Goal: Transaction & Acquisition: Purchase product/service

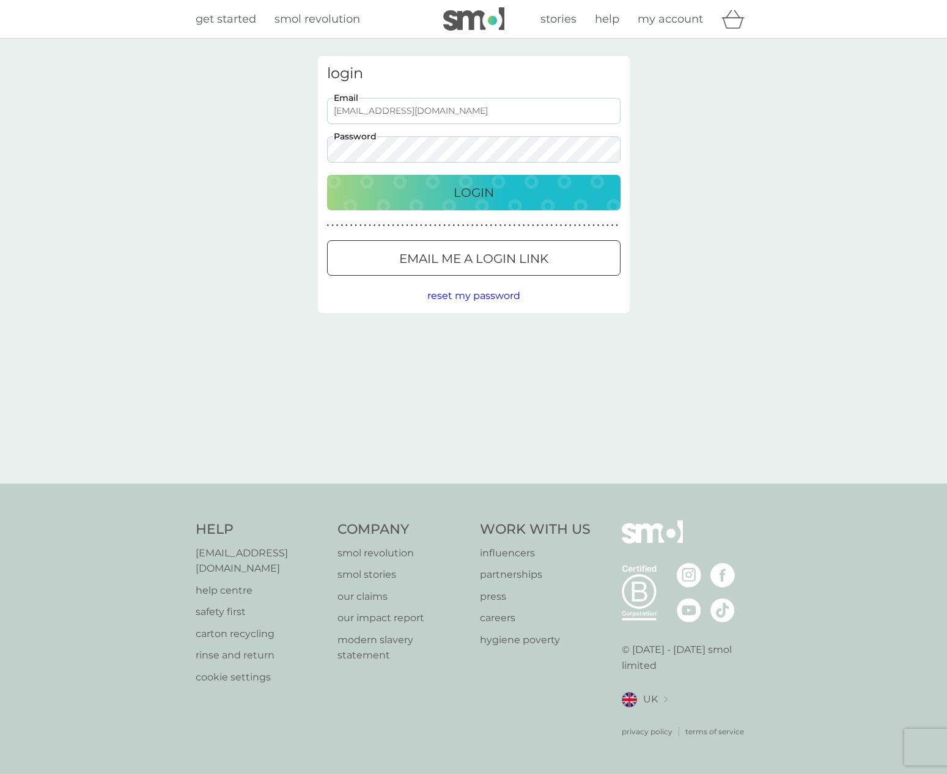
click at [419, 120] on input "smolaut+1111111@smolproducts.com" at bounding box center [473, 111] width 293 height 26
click at [426, 115] on input "smolaut+1111111@smolproducts.com" at bounding box center [473, 111] width 293 height 26
paste input "5sxy5vcit9efnneuydbbi89hi@tstmail.link"
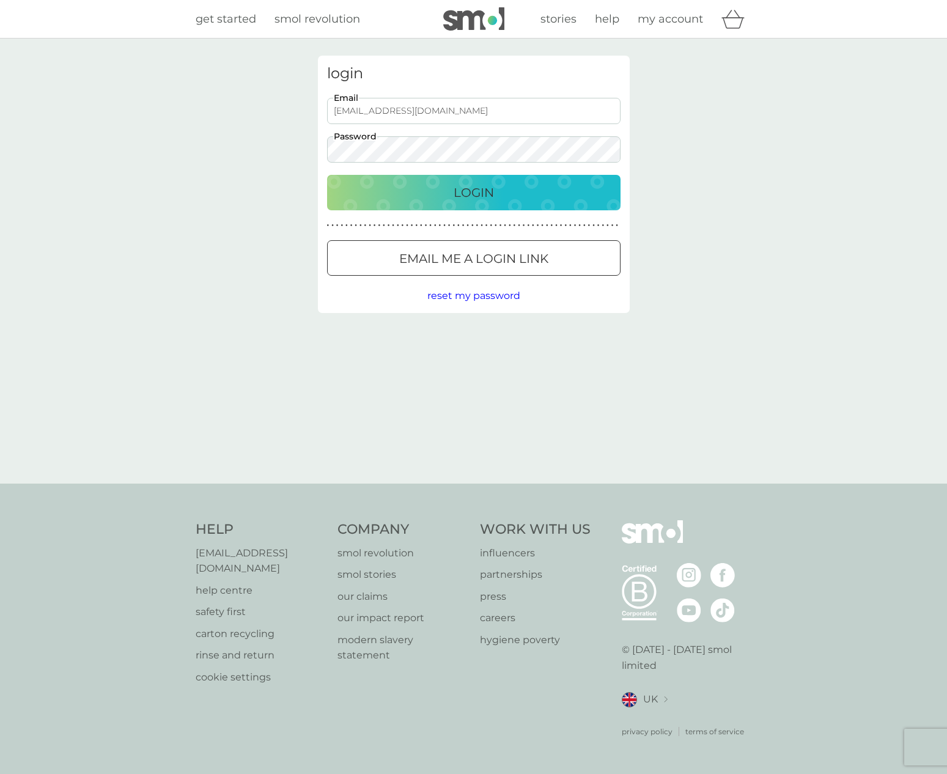
type input "5sxy5vcit9efnneuydbbi89hi@tstmail.link"
click at [430, 183] on div "Login" at bounding box center [473, 193] width 269 height 20
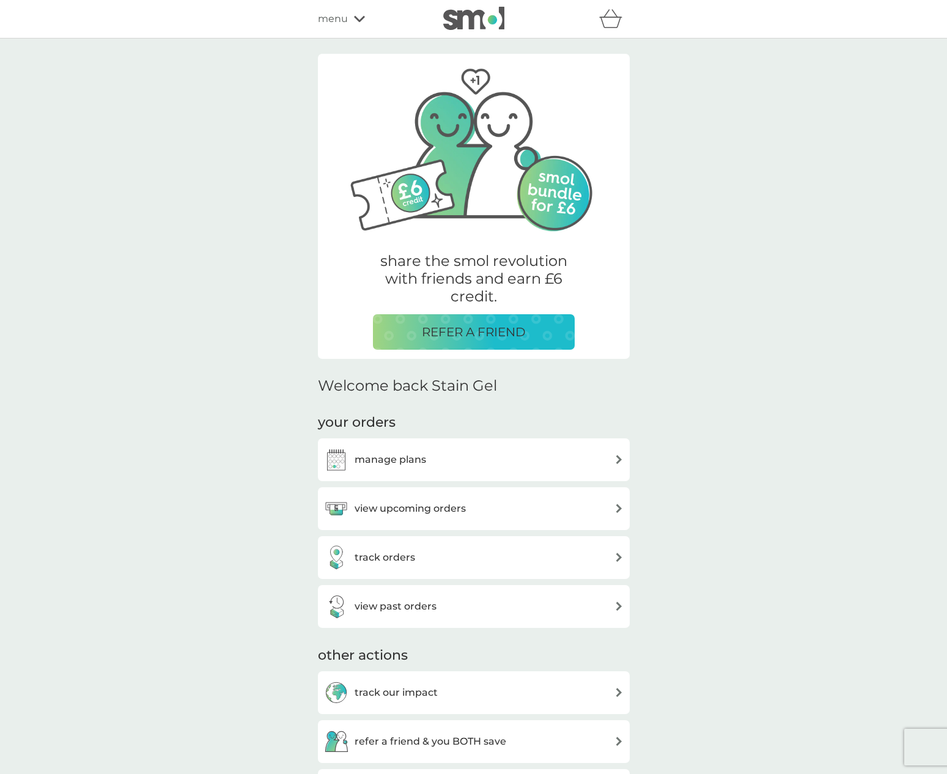
click at [323, 26] on span "menu" at bounding box center [333, 19] width 30 height 16
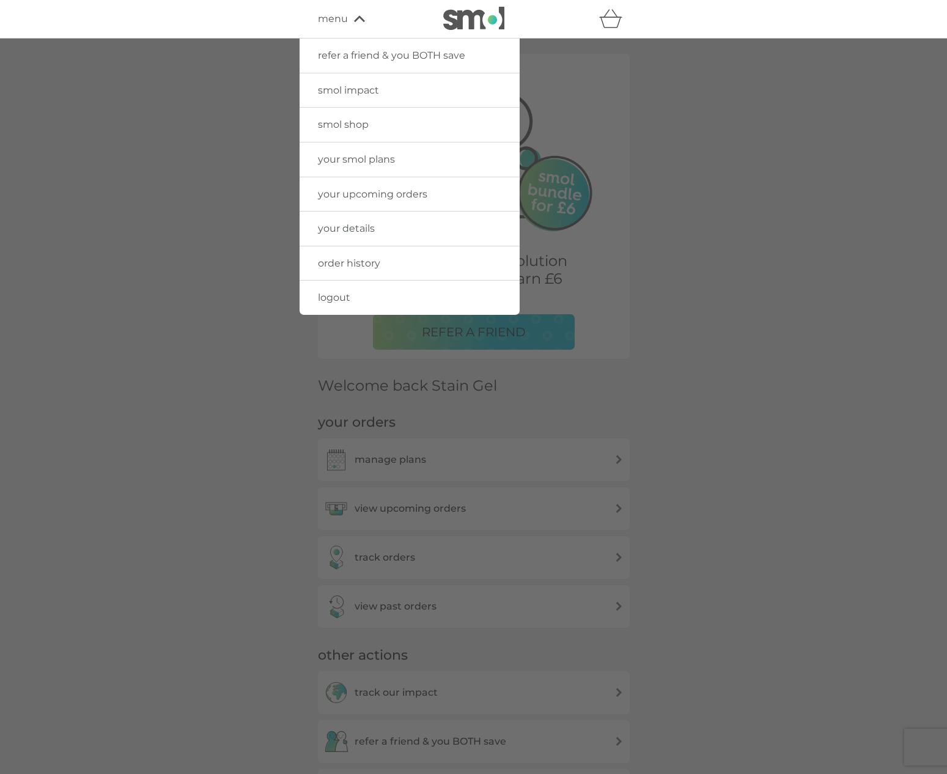
click at [326, 300] on span "logout" at bounding box center [334, 298] width 32 height 12
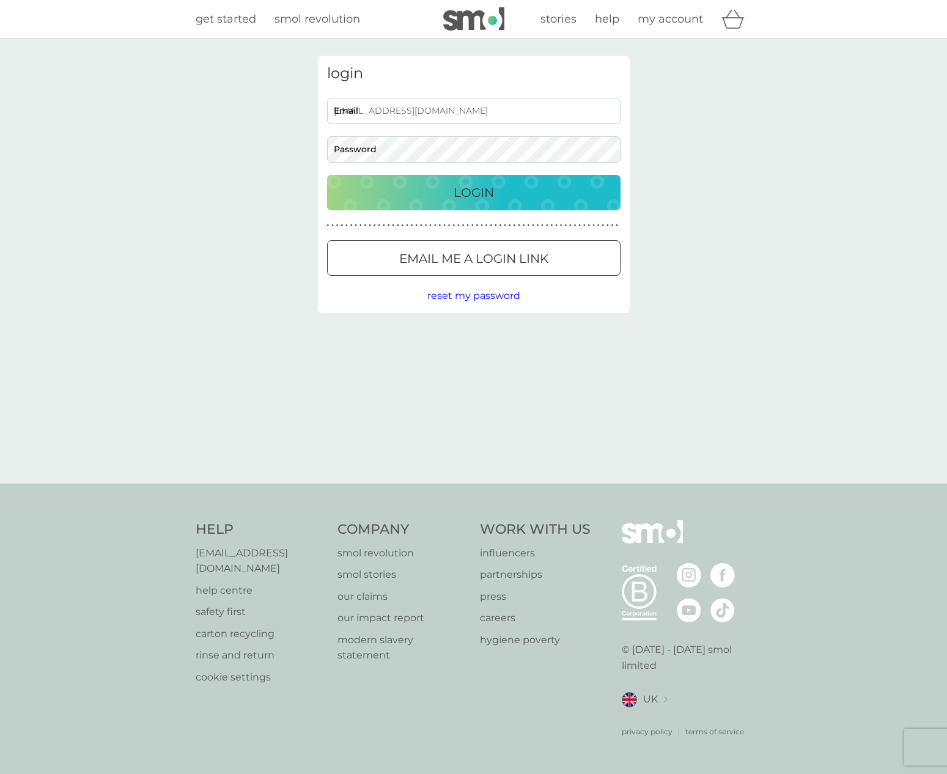
click at [434, 109] on input "[EMAIL_ADDRESS][DOMAIN_NAME]" at bounding box center [473, 111] width 293 height 26
paste input "[EMAIL_ADDRESS][DOMAIN_NAME]"
type input "[EMAIL_ADDRESS][DOMAIN_NAME]"
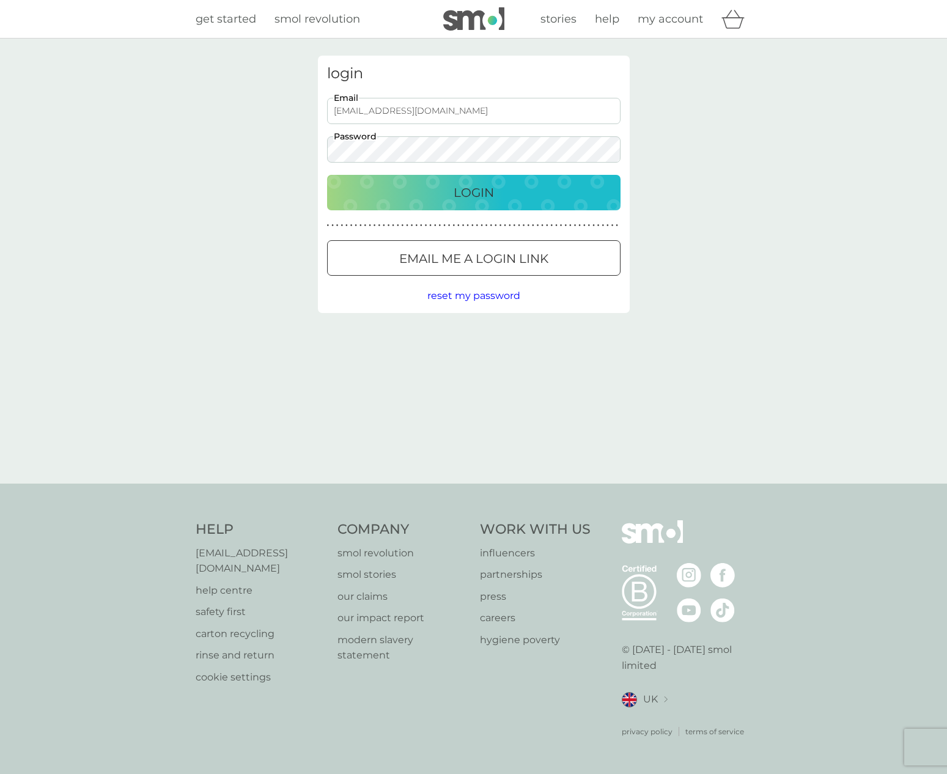
click at [440, 174] on div "login [EMAIL_ADDRESS][DOMAIN_NAME] Email Password Login ● ● ● ● ● ● ● ● ● ● ● ●…" at bounding box center [474, 184] width 312 height 257
click at [438, 182] on button "Login" at bounding box center [473, 192] width 293 height 35
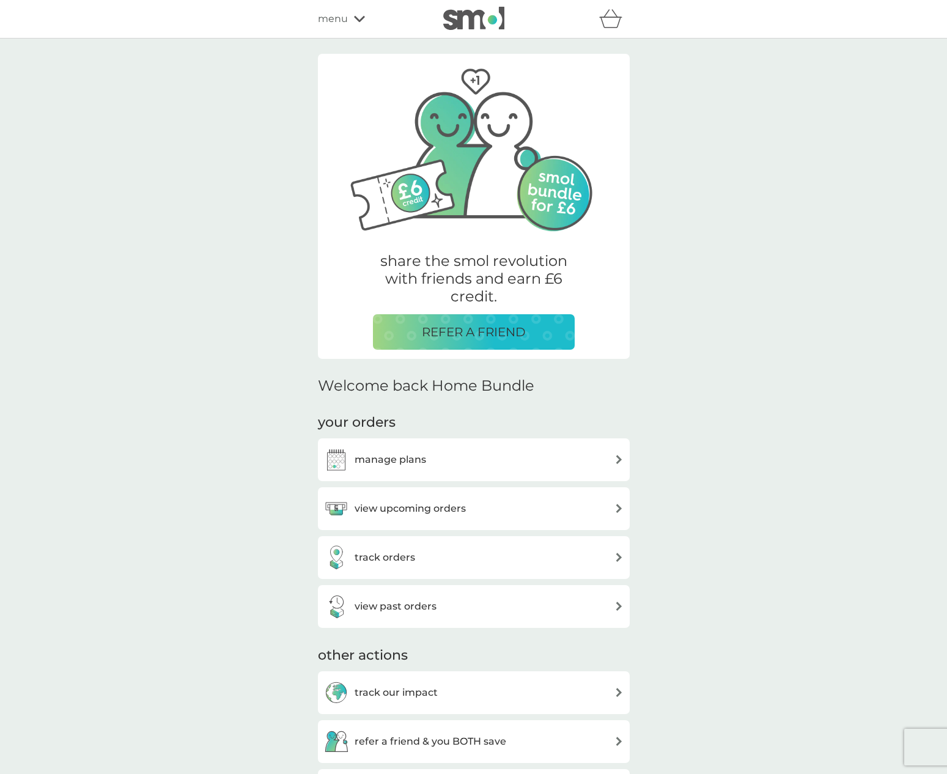
click at [341, 20] on span "menu" at bounding box center [333, 19] width 30 height 16
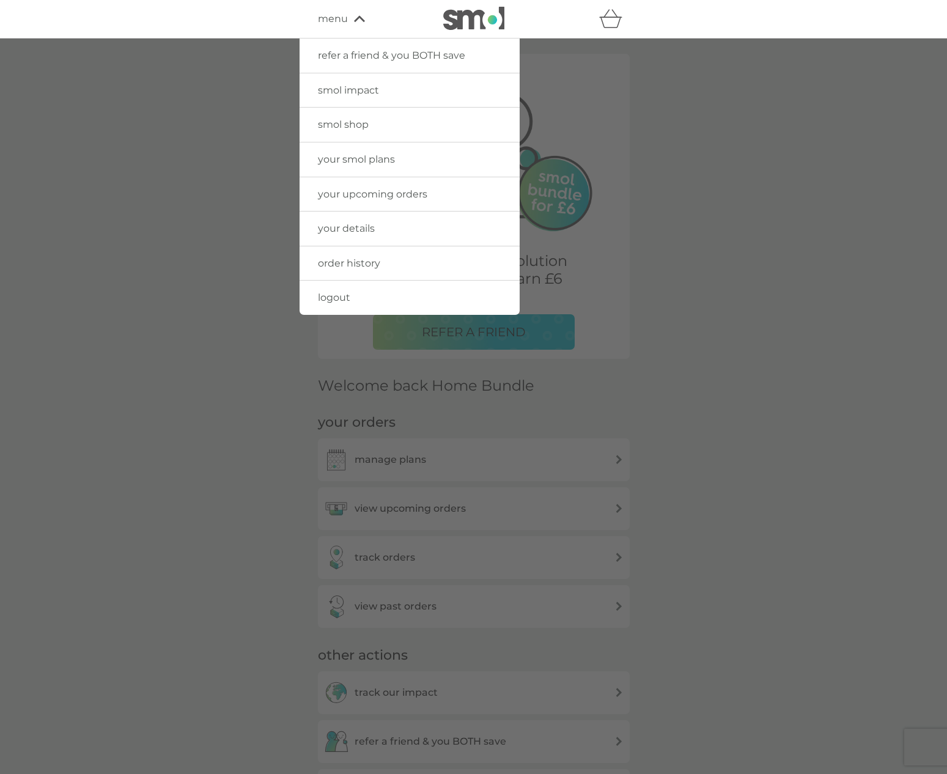
click at [347, 223] on span "your details" at bounding box center [346, 229] width 57 height 12
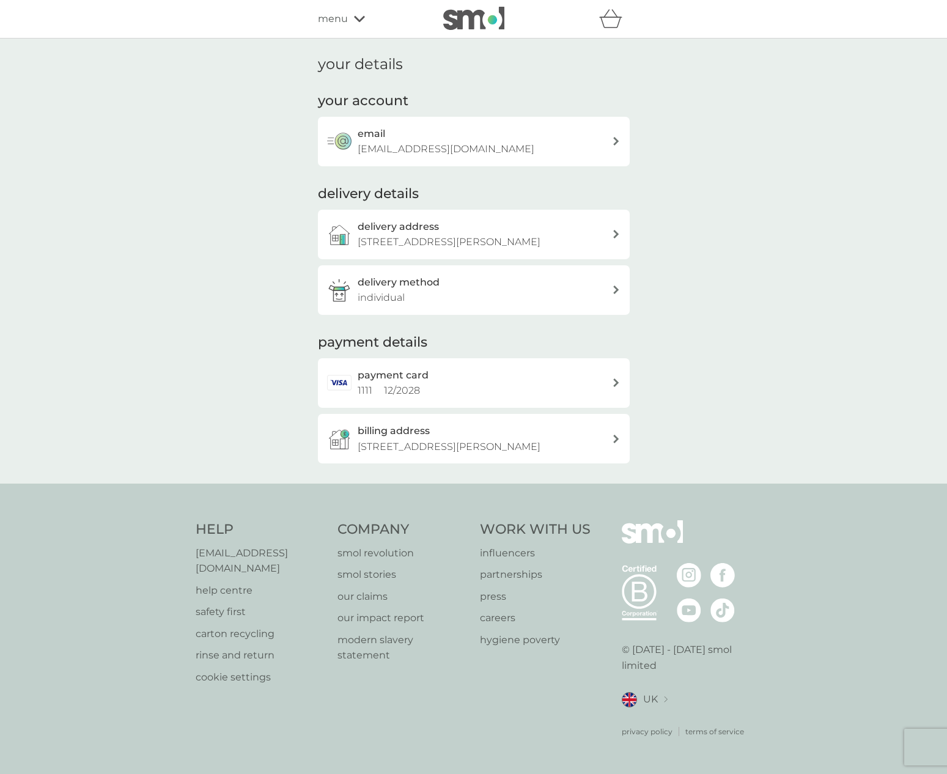
click at [451, 147] on p "[EMAIL_ADDRESS][DOMAIN_NAME]" at bounding box center [446, 149] width 177 height 16
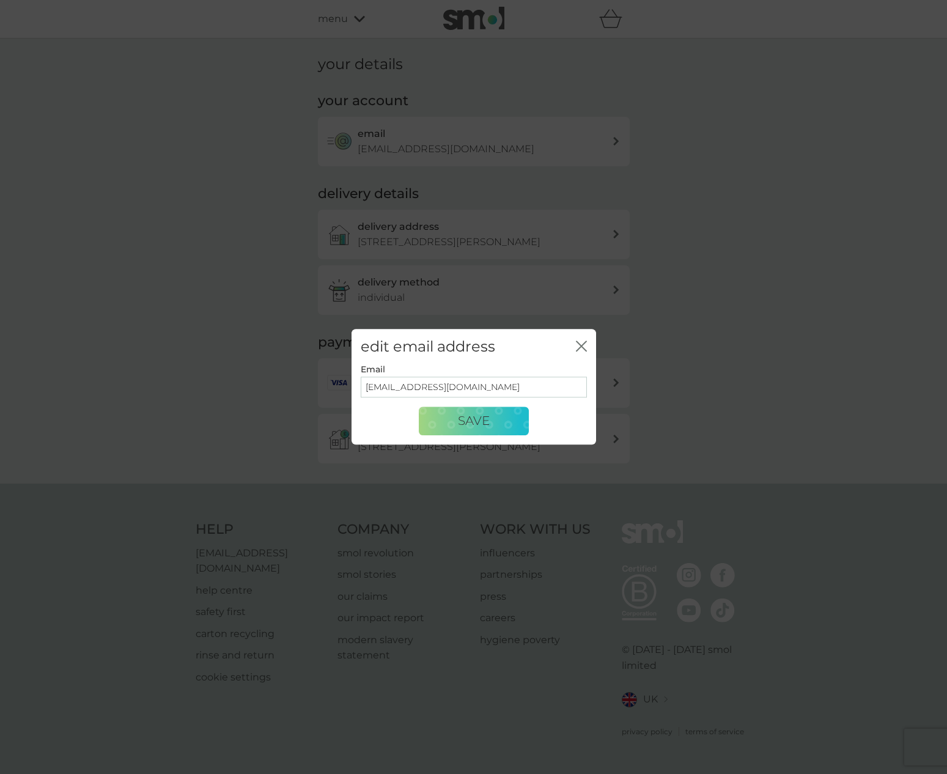
click at [472, 392] on input "[EMAIL_ADDRESS][DOMAIN_NAME]" at bounding box center [474, 387] width 226 height 21
click at [585, 344] on icon "close" at bounding box center [581, 346] width 11 height 11
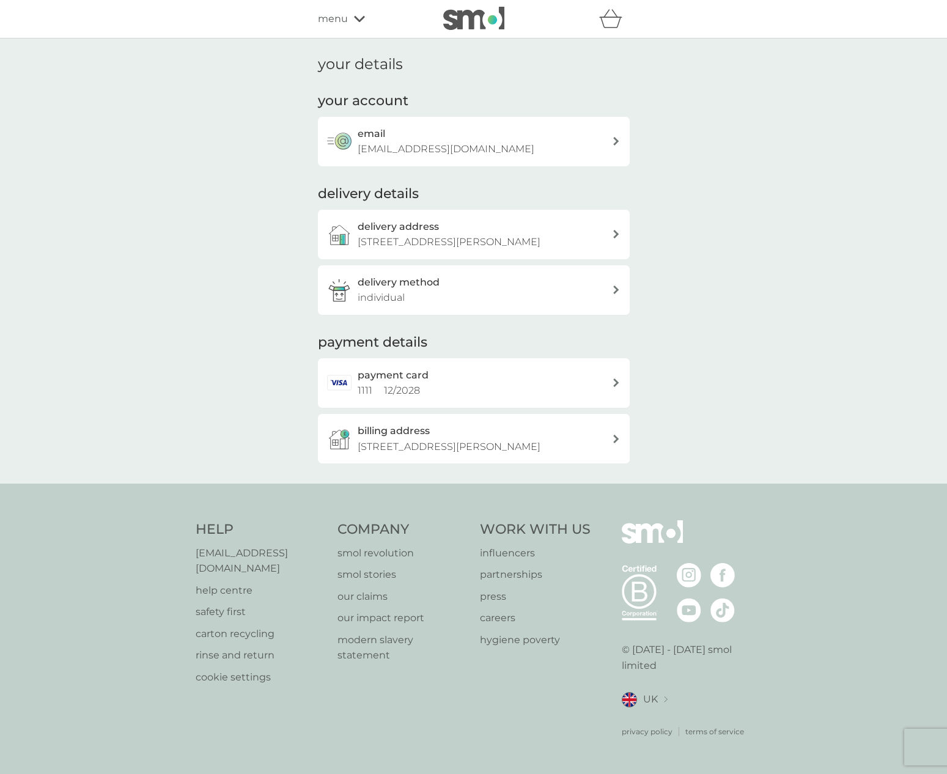
click at [338, 18] on span "menu" at bounding box center [333, 19] width 30 height 16
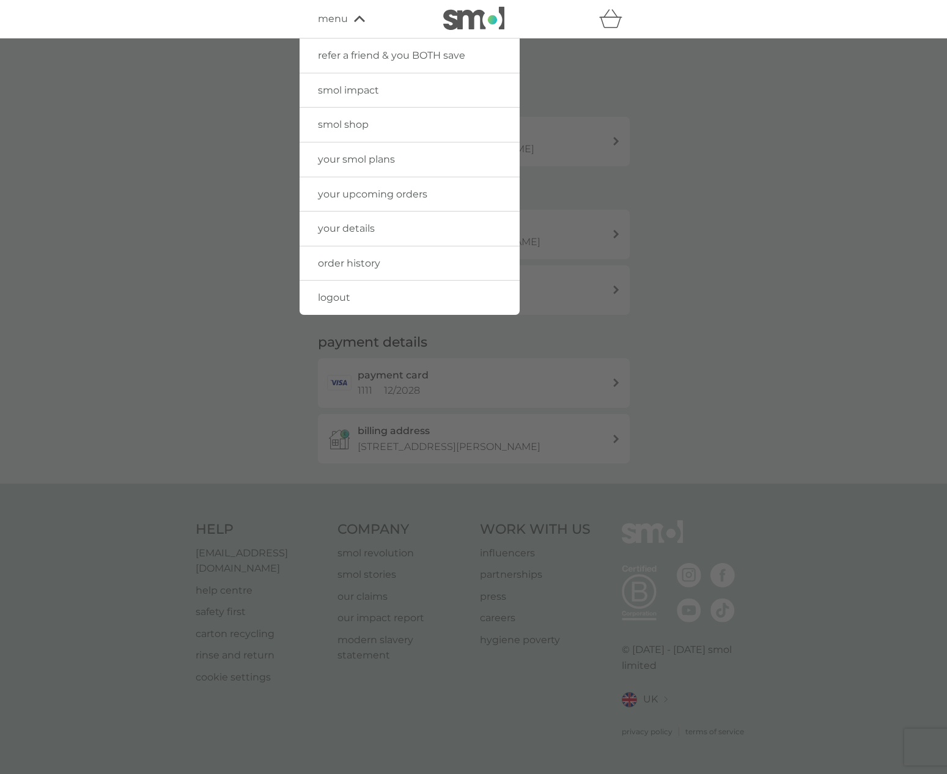
click at [359, 127] on span "smol shop" at bounding box center [343, 125] width 51 height 12
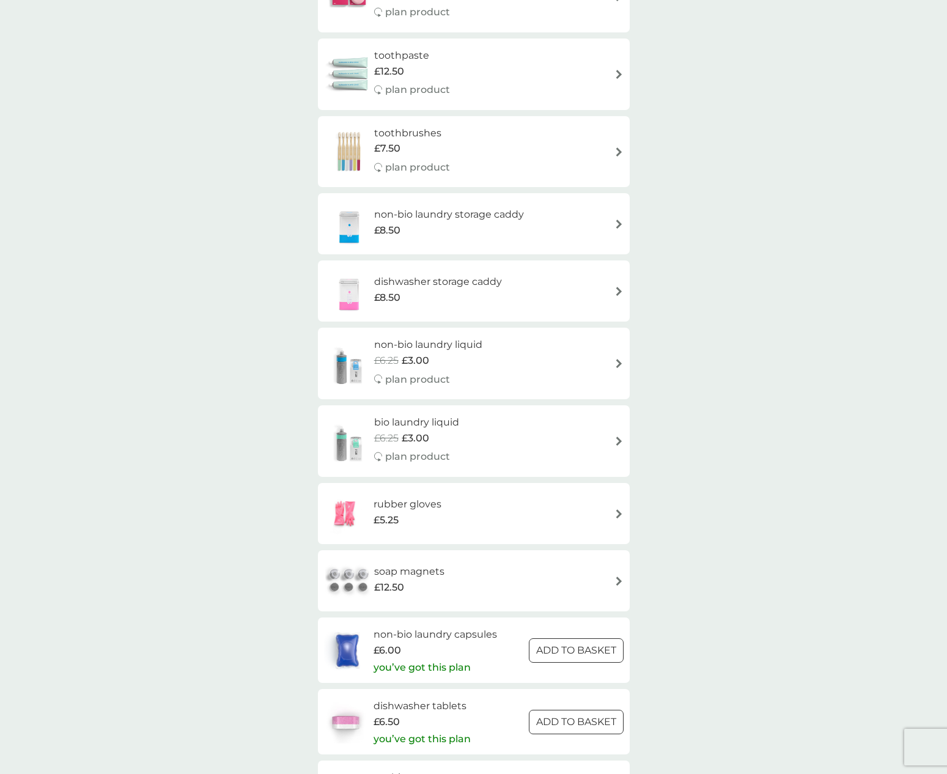
scroll to position [1279, 0]
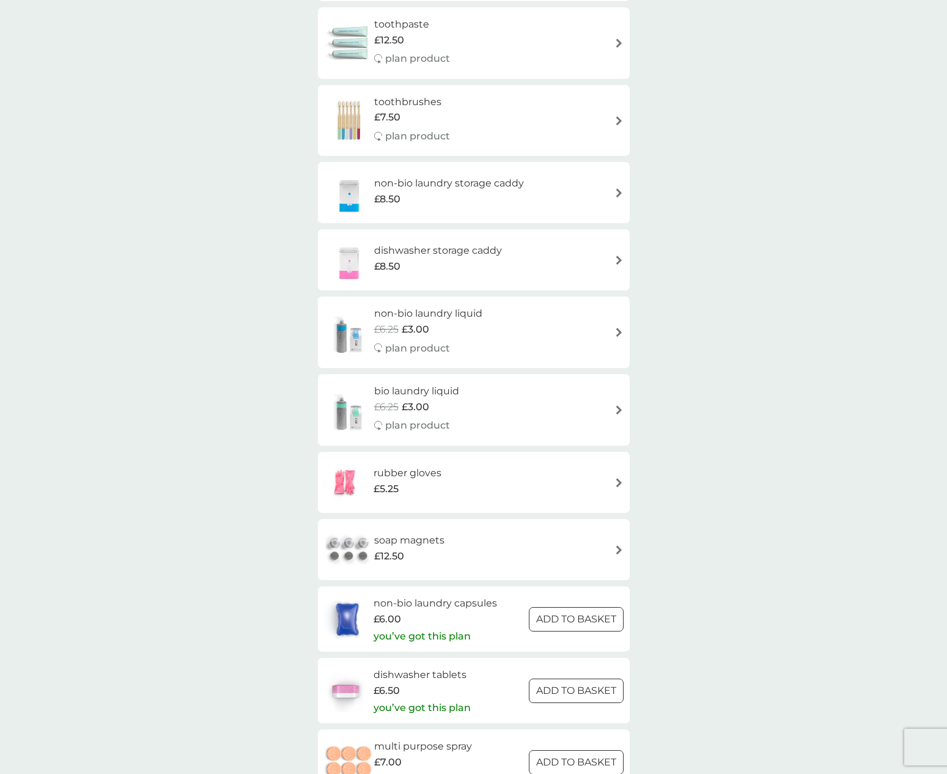
click at [530, 182] on div "non-bio laundry storage caddy £8.50" at bounding box center [455, 192] width 162 height 34
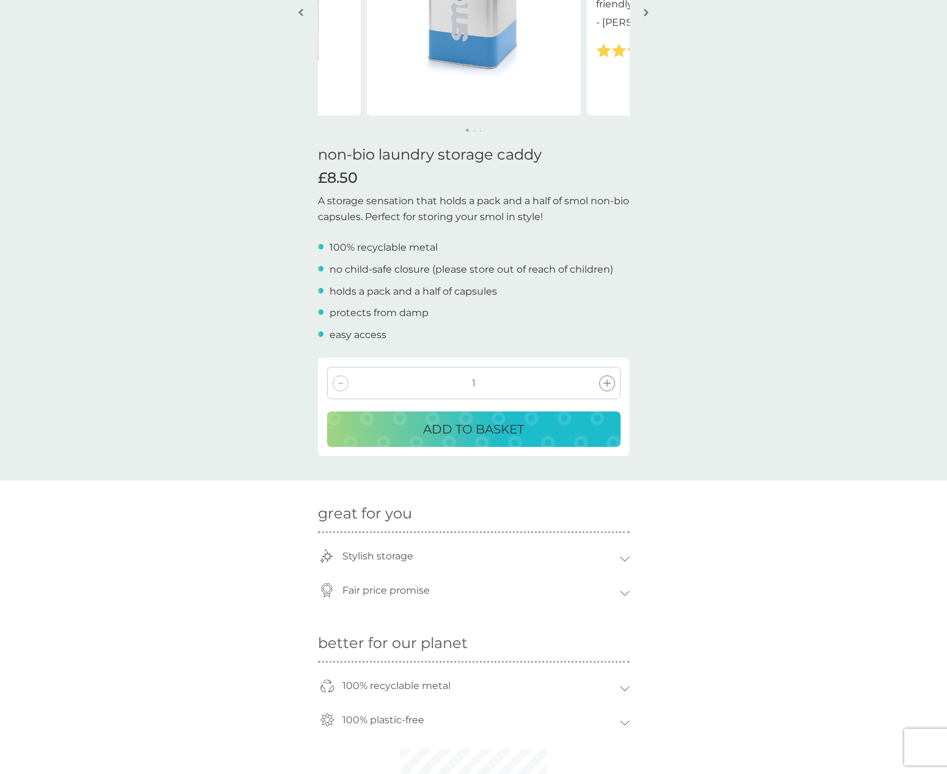
scroll to position [202, 0]
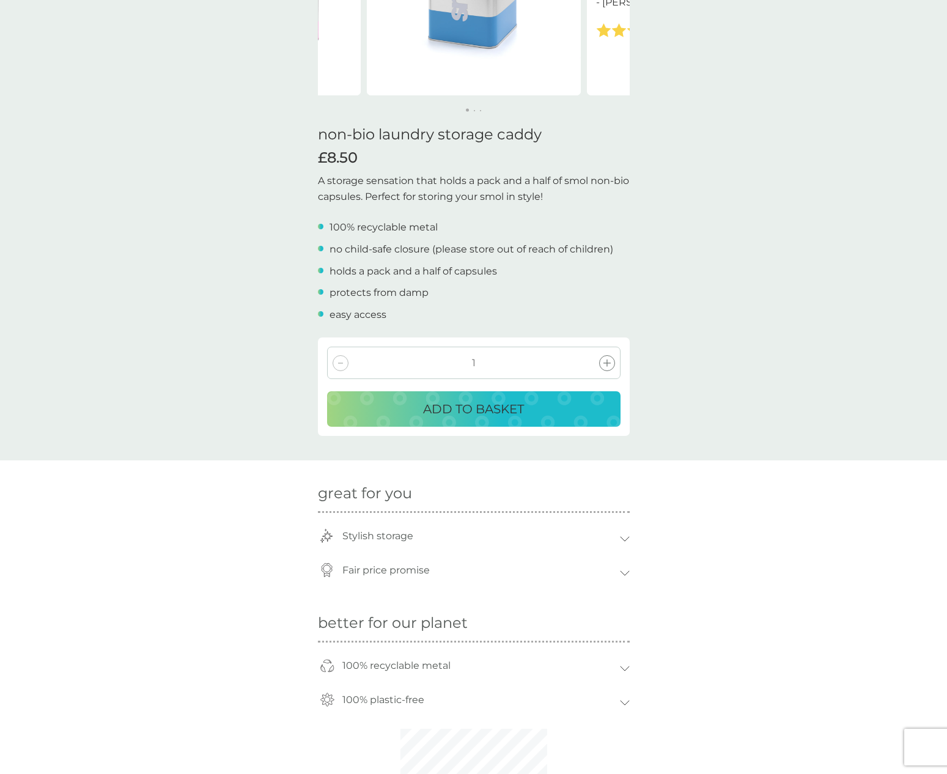
click at [446, 416] on p "ADD TO BASKET" at bounding box center [473, 409] width 101 height 20
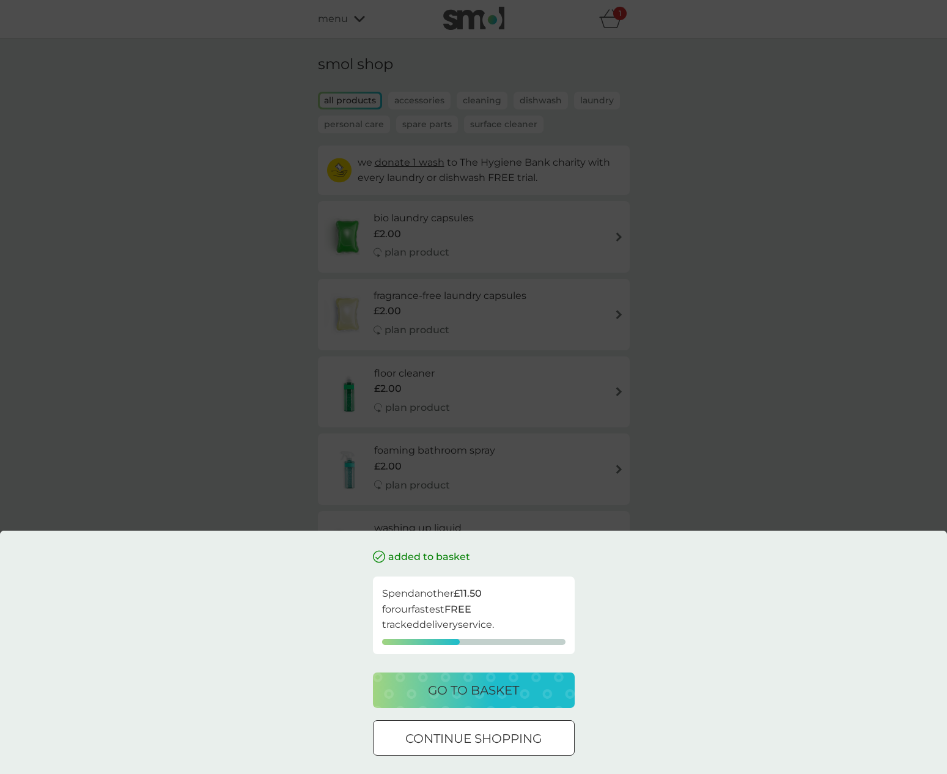
click at [467, 688] on p "go to basket" at bounding box center [473, 691] width 91 height 20
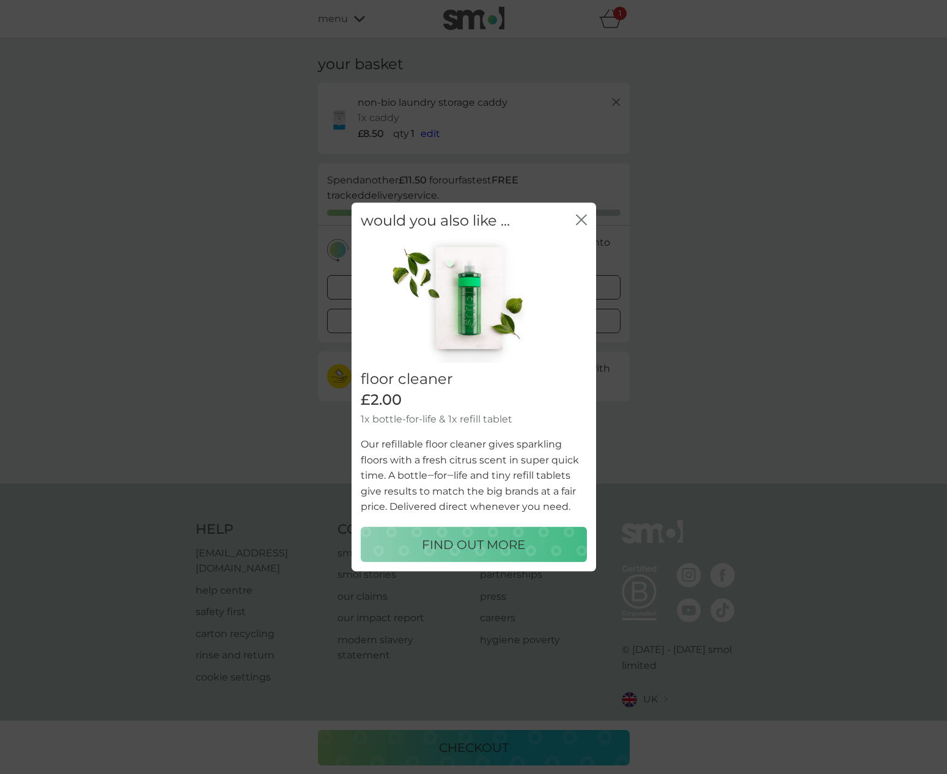
click at [442, 772] on div "would you also like ... close floor cleaner £2.00 1x bottle-for-life & 1x refil…" at bounding box center [473, 387] width 947 height 774
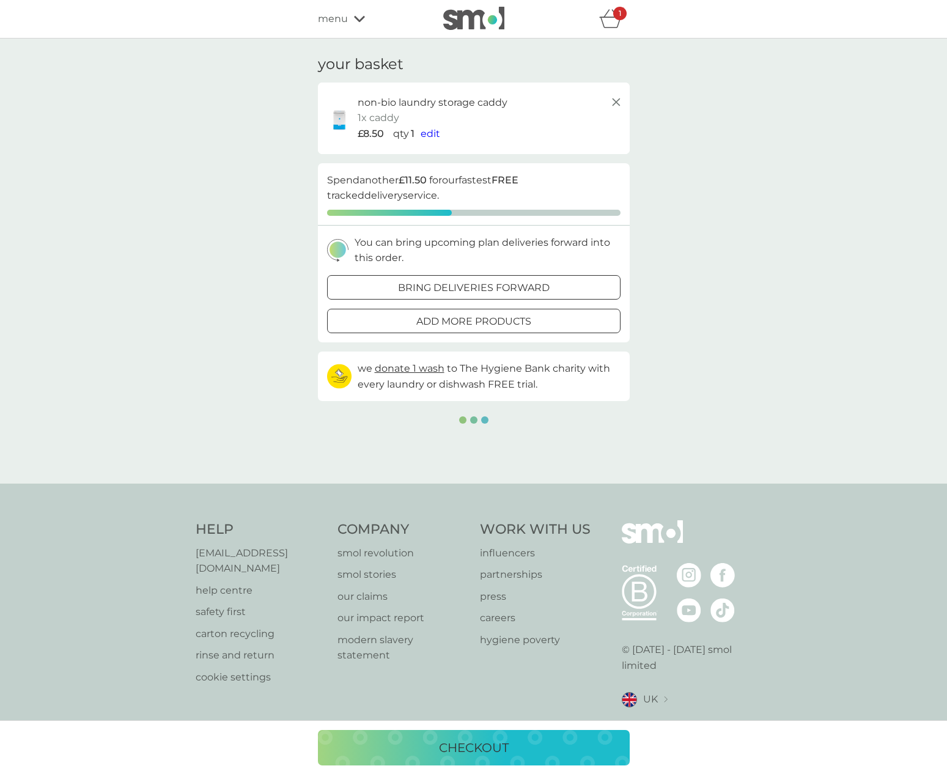
click at [471, 722] on div "checkout" at bounding box center [473, 747] width 947 height 54
click at [470, 740] on p "checkout" at bounding box center [474, 748] width 70 height 20
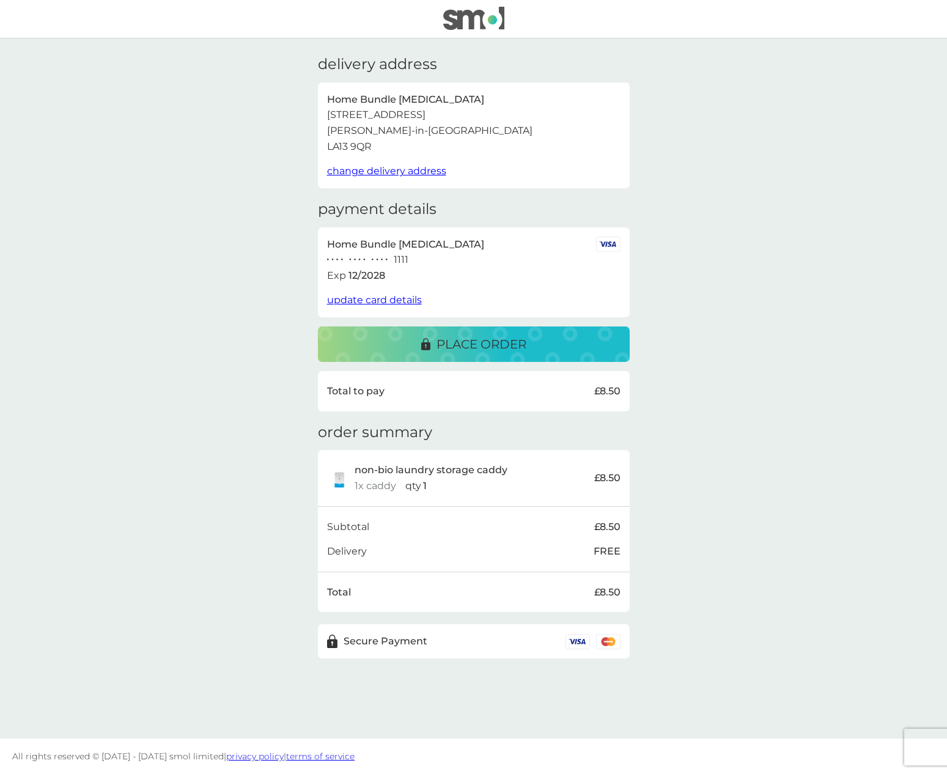
click at [452, 338] on p "place order" at bounding box center [482, 344] width 90 height 20
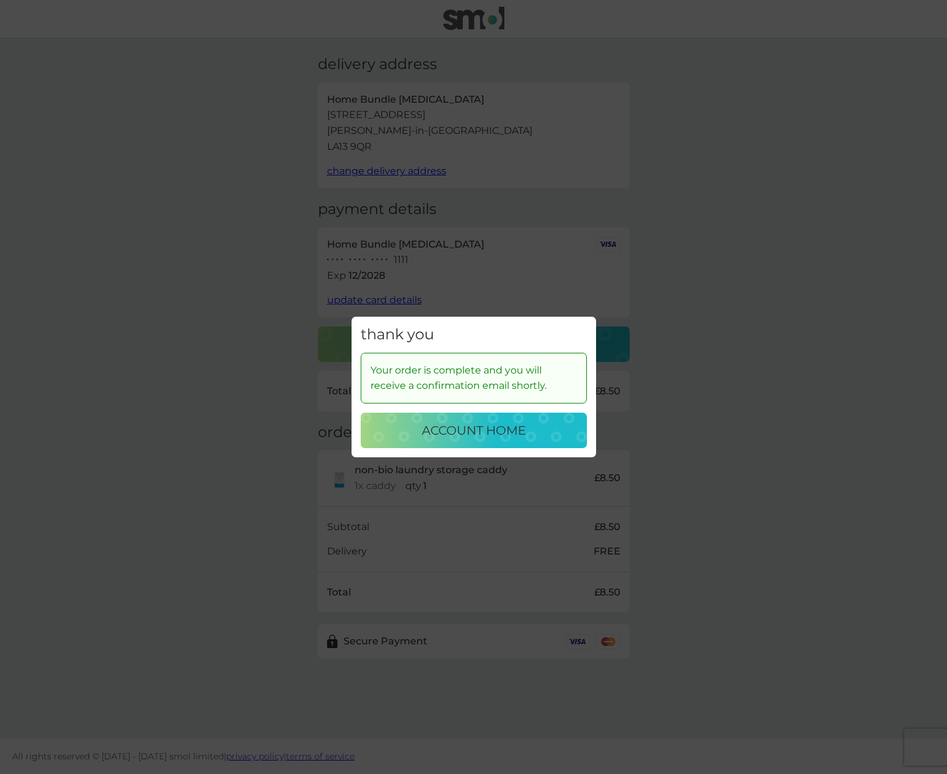
click at [451, 431] on p "account home" at bounding box center [474, 431] width 104 height 20
click at [451, 432] on p "account home" at bounding box center [474, 431] width 104 height 20
